Goal: Ask a question

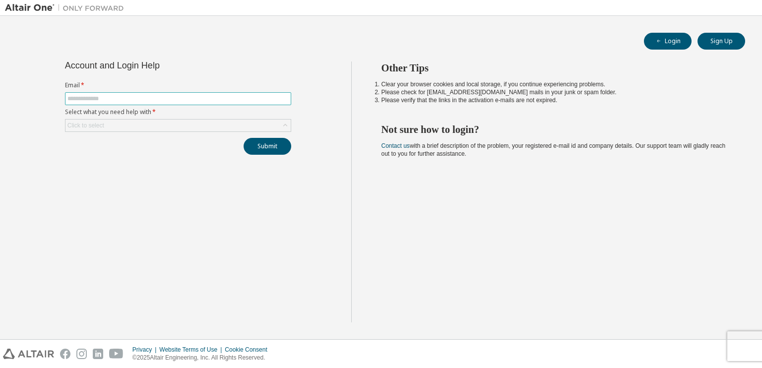
click at [119, 95] on input "text" at bounding box center [178, 99] width 221 height 8
type input "**********"
click at [112, 129] on div "Click to select" at bounding box center [178, 126] width 225 height 12
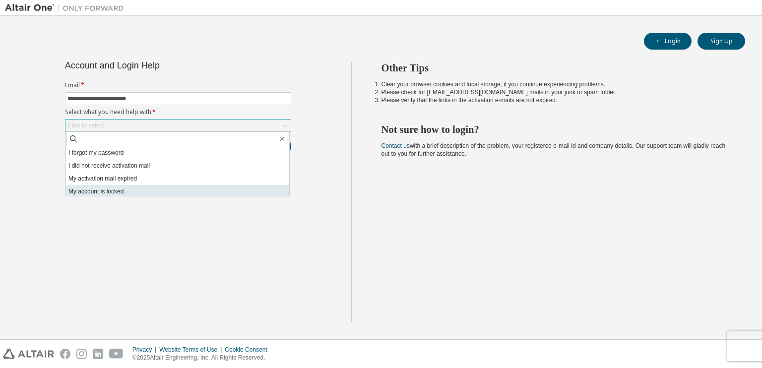
click at [114, 191] on li "My account is locked" at bounding box center [177, 191] width 223 height 13
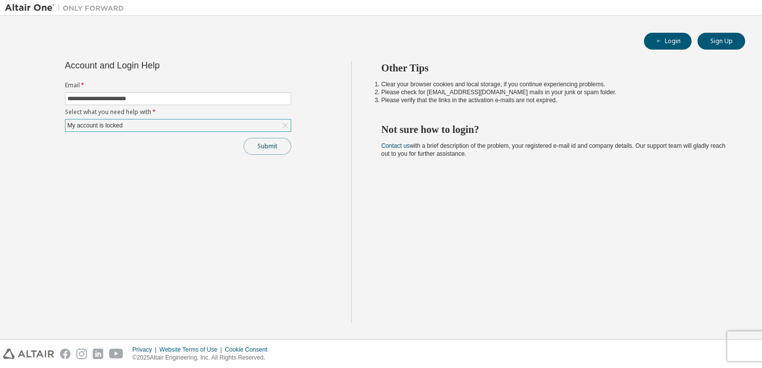
click at [261, 145] on button "Submit" at bounding box center [268, 146] width 48 height 17
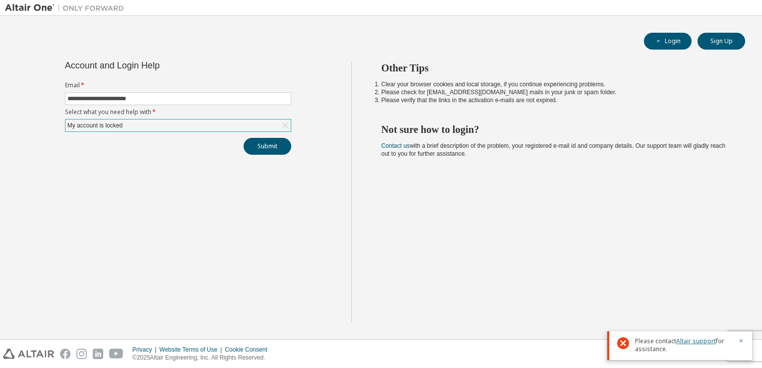
click at [693, 342] on link "Altair support" at bounding box center [697, 341] width 40 height 8
